Goal: Task Accomplishment & Management: Use online tool/utility

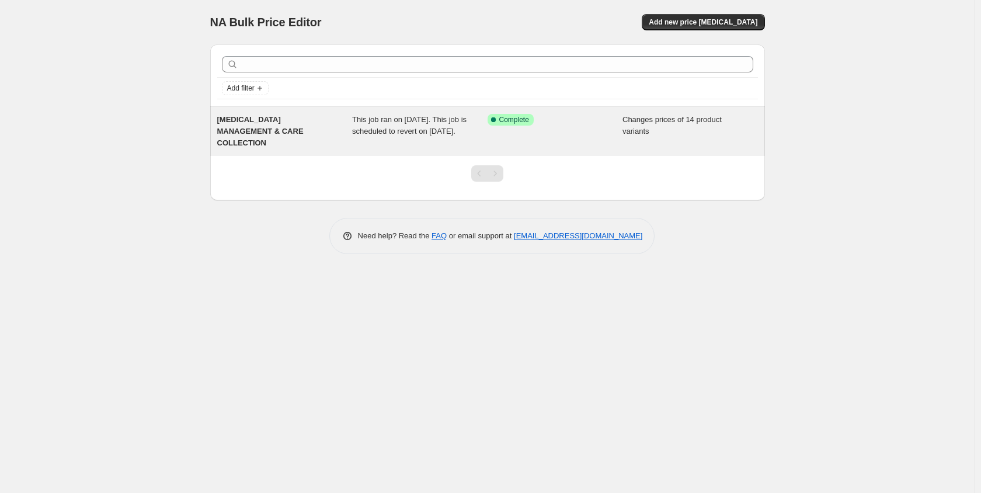
click at [705, 137] on div "Changes prices of 14 product variants" at bounding box center [689, 131] width 135 height 35
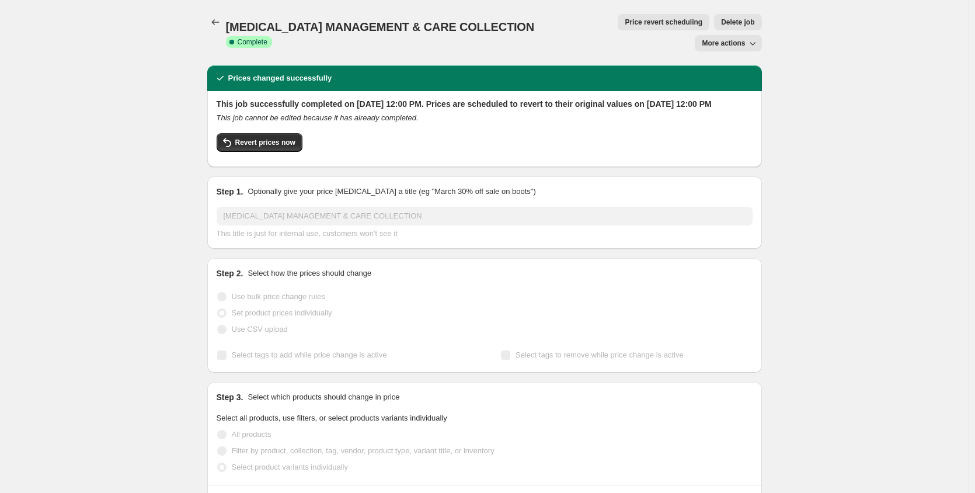
click at [738, 39] on span "More actions" at bounding box center [723, 43] width 43 height 9
click at [444, 101] on div "This job successfully completed on October 1, 2025 at 12:00 PM. Prices are sche…" at bounding box center [485, 128] width 536 height 60
click at [625, 23] on span "Price revert scheduling" at bounding box center [664, 22] width 78 height 9
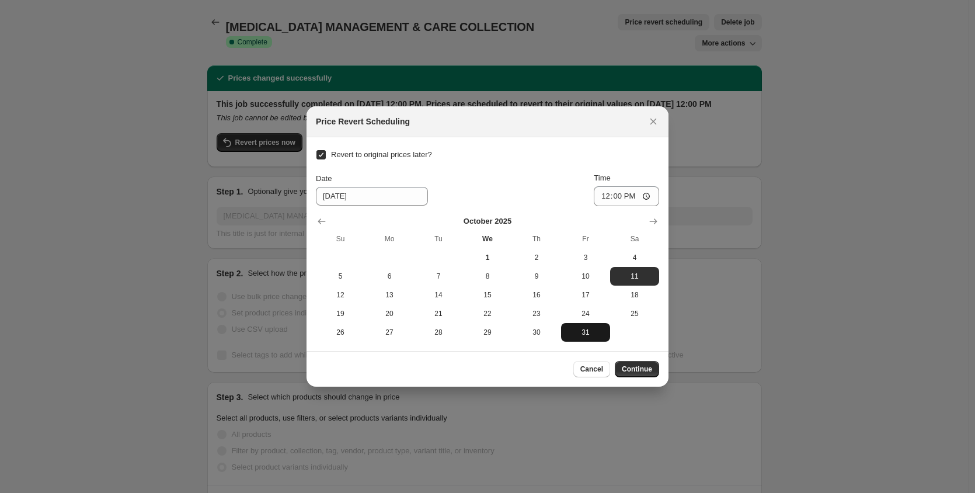
click at [583, 329] on span "31" at bounding box center [586, 331] width 40 height 9
click at [649, 199] on input "12:00" at bounding box center [626, 196] width 65 height 20
click at [567, 197] on div "Date 10/31/2025 Time 12:00" at bounding box center [487, 189] width 343 height 34
click at [651, 225] on icon "Show next month, November 2025" at bounding box center [653, 221] width 12 height 12
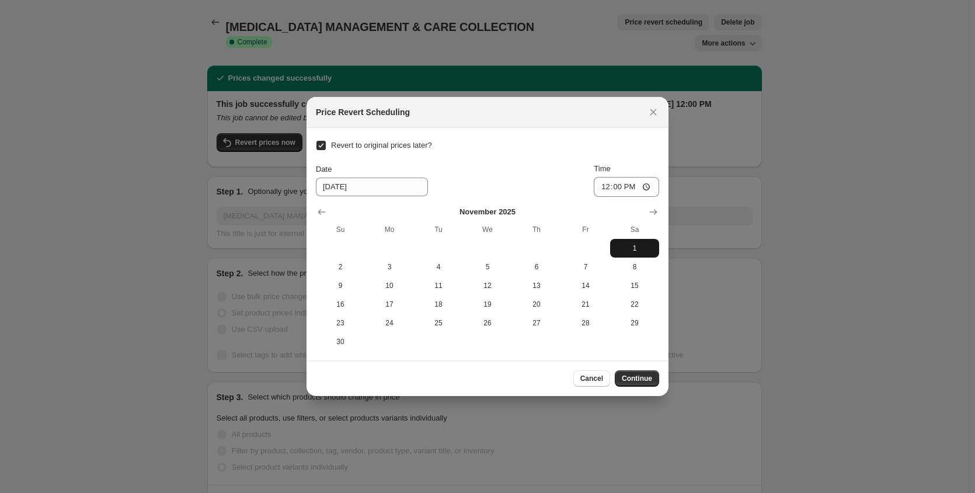
click at [631, 246] on span "1" at bounding box center [635, 247] width 40 height 9
type input "[DATE]"
click at [635, 186] on input "12:00" at bounding box center [626, 187] width 65 height 20
click at [647, 187] on input "12:00" at bounding box center [626, 187] width 65 height 20
type input "00:00"
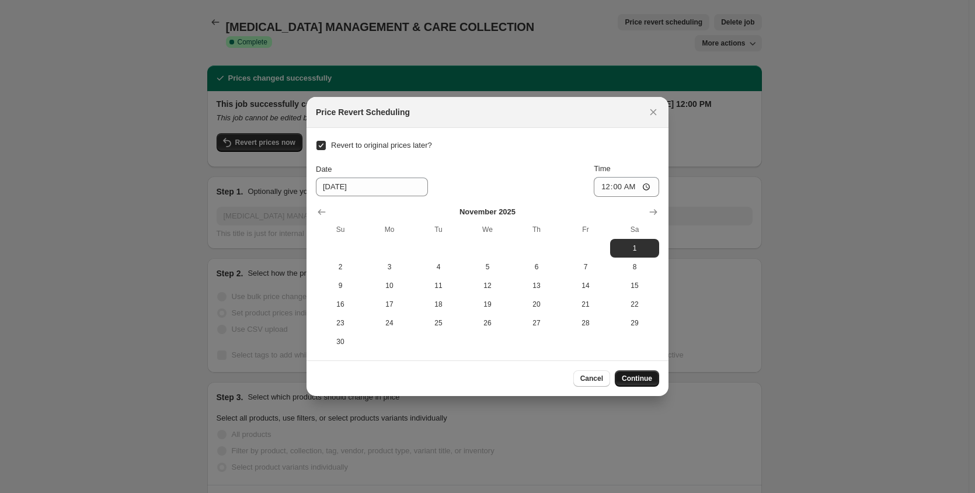
click at [651, 374] on button "Continue" at bounding box center [637, 378] width 44 height 16
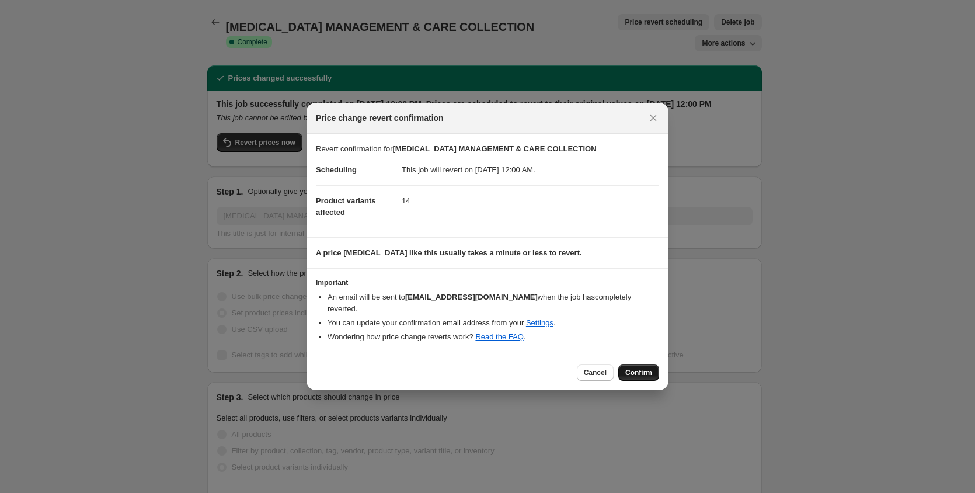
click at [643, 368] on span "Confirm" at bounding box center [638, 372] width 27 height 9
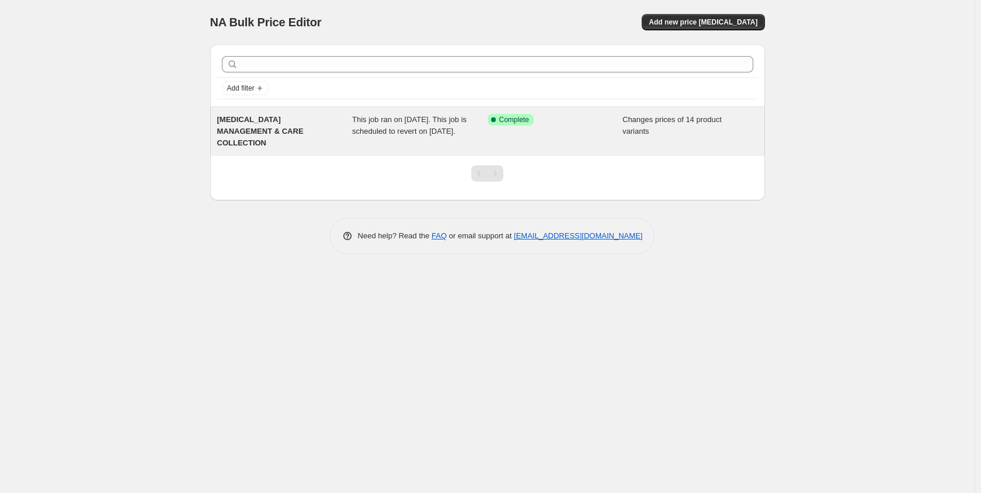
click at [439, 129] on span "This job ran on [DATE]. This job is scheduled to revert on [DATE]." at bounding box center [409, 125] width 114 height 20
